Goal: Task Accomplishment & Management: Manage account settings

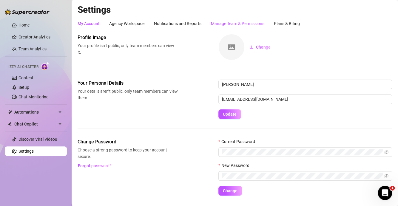
click at [242, 24] on div "Manage Team & Permissions" at bounding box center [237, 23] width 53 height 7
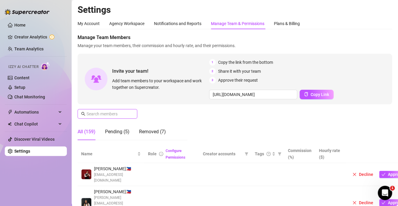
click at [110, 113] on input "text" at bounding box center [107, 114] width 42 height 7
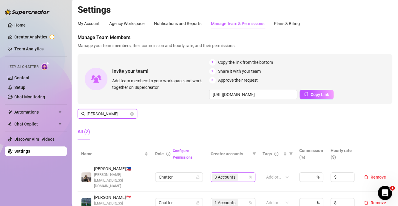
click at [239, 173] on div "3 Accounts" at bounding box center [230, 177] width 36 height 8
type input "[PERSON_NAME]"
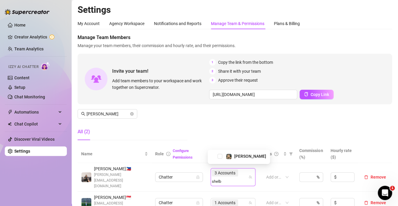
type input "shelb"
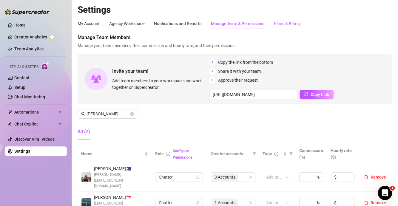
click at [291, 24] on div "Plans & Billing" at bounding box center [287, 23] width 26 height 7
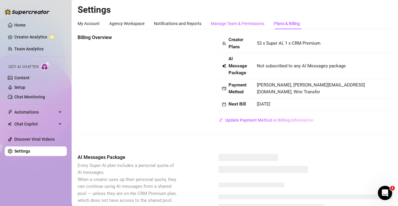
click at [226, 24] on div "Manage Team & Permissions" at bounding box center [237, 23] width 53 height 7
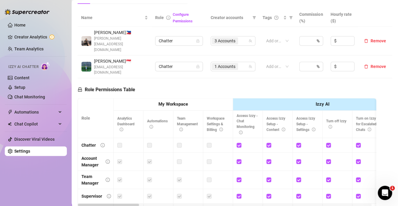
scroll to position [149, 0]
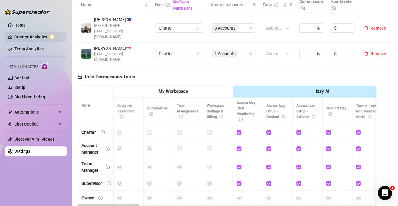
click at [26, 36] on link "Creator Analytics" at bounding box center [38, 37] width 48 height 10
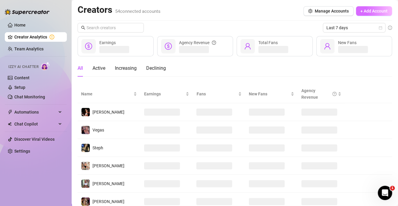
click at [361, 13] on span "+ Add Account" at bounding box center [373, 11] width 27 height 5
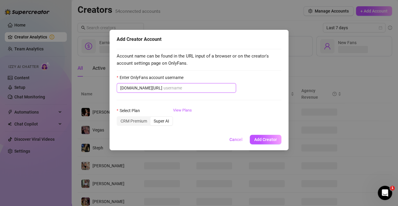
click at [188, 87] on input "Enter OnlyFans account username" at bounding box center [197, 88] width 69 height 7
paste input "shut_upshelbyfree"
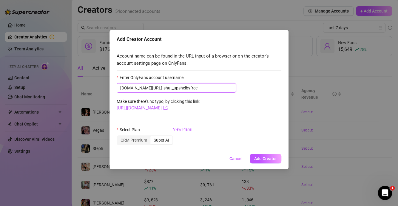
click at [163, 88] on input "shut_upshelbyfree" at bounding box center [197, 88] width 69 height 7
type input "shut_upshelbyfree"
click at [272, 160] on span "Add Creator" at bounding box center [265, 158] width 23 height 5
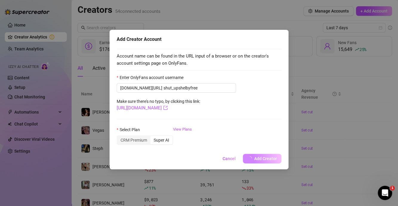
click at [186, 107] on div "Add Creator Account Account name can be found in the URL input of a browser or …" at bounding box center [199, 103] width 398 height 206
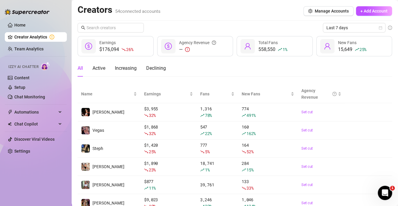
click at [20, 9] on img at bounding box center [27, 12] width 45 height 6
click at [320, 12] on span "Manage Accounts" at bounding box center [332, 11] width 34 height 5
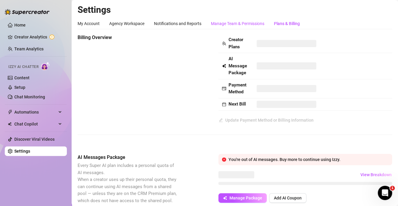
click at [235, 24] on div "Manage Team & Permissions" at bounding box center [237, 23] width 53 height 7
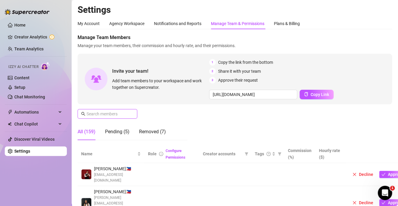
click at [114, 114] on input "text" at bounding box center [107, 114] width 42 height 7
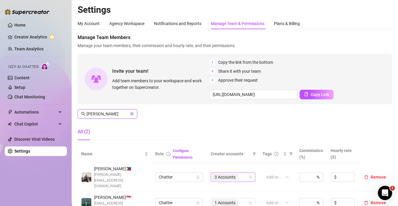
click at [242, 173] on div "3 Accounts" at bounding box center [230, 177] width 36 height 8
type input "[PERSON_NAME]"
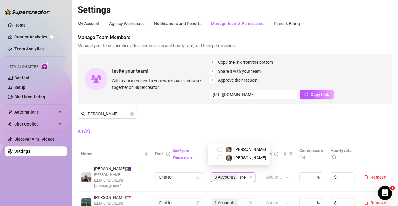
type input "shelb"
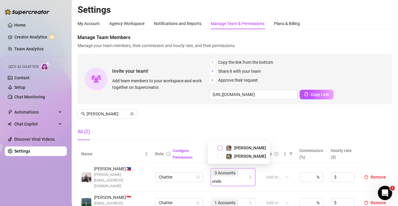
click at [218, 147] on span "Select tree node" at bounding box center [219, 148] width 5 height 5
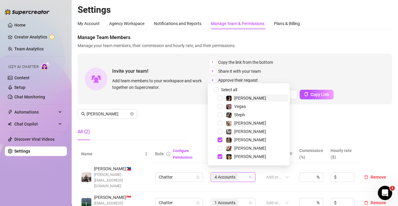
click at [316, 128] on div "Manage Team Members Manage your team members, their commission and hourly rate,…" at bounding box center [235, 89] width 314 height 111
